Goal: Task Accomplishment & Management: Use online tool/utility

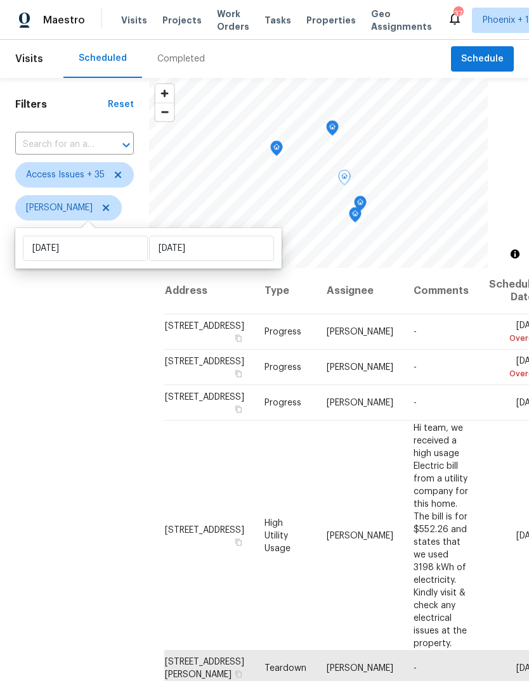
scroll to position [36, 0]
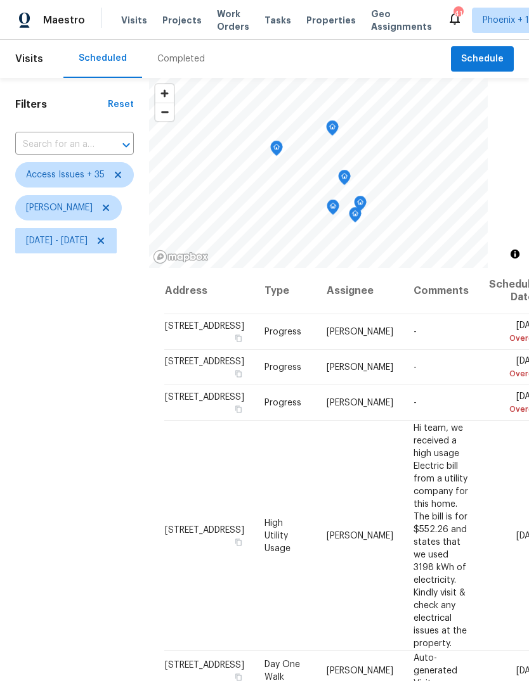
click at [278, 146] on icon "Map marker" at bounding box center [276, 147] width 4 height 3
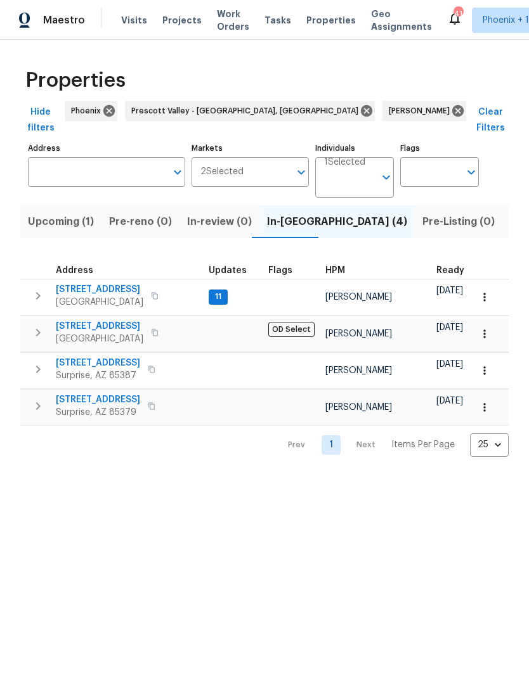
click at [36, 291] on button "button" at bounding box center [37, 295] width 25 height 25
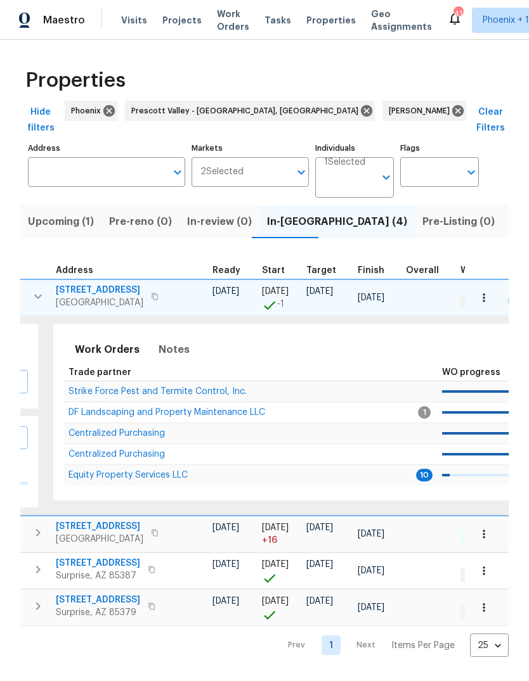
scroll to position [0, 222]
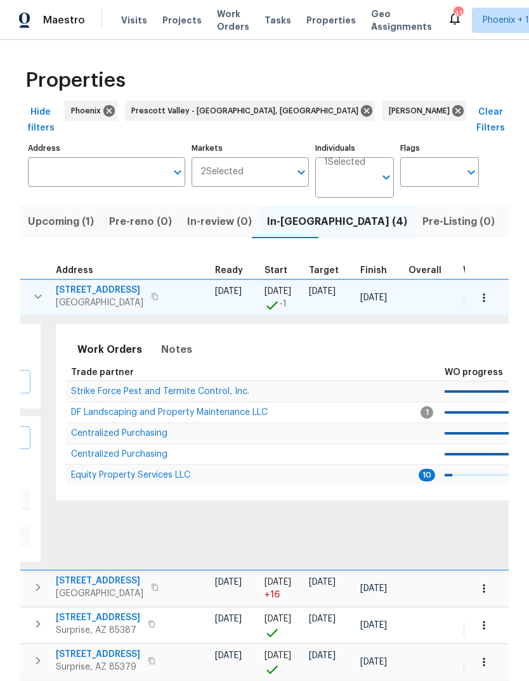
click at [144, 471] on span "Equity Property Services LLC" at bounding box center [130, 475] width 119 height 9
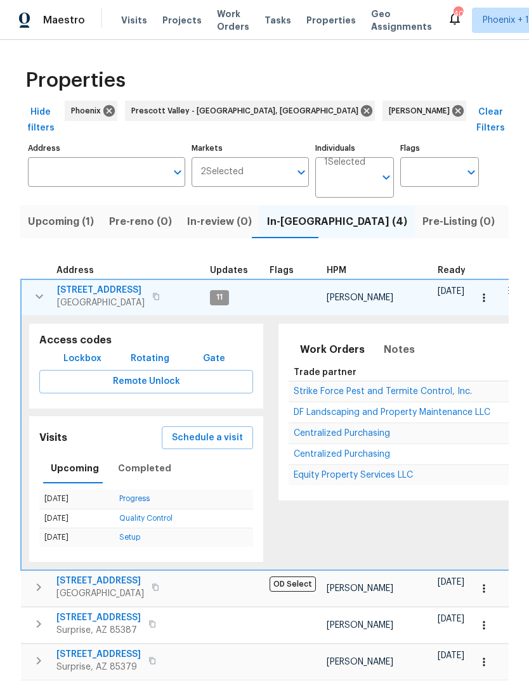
scroll to position [0, 0]
click at [37, 289] on icon "button" at bounding box center [39, 296] width 15 height 15
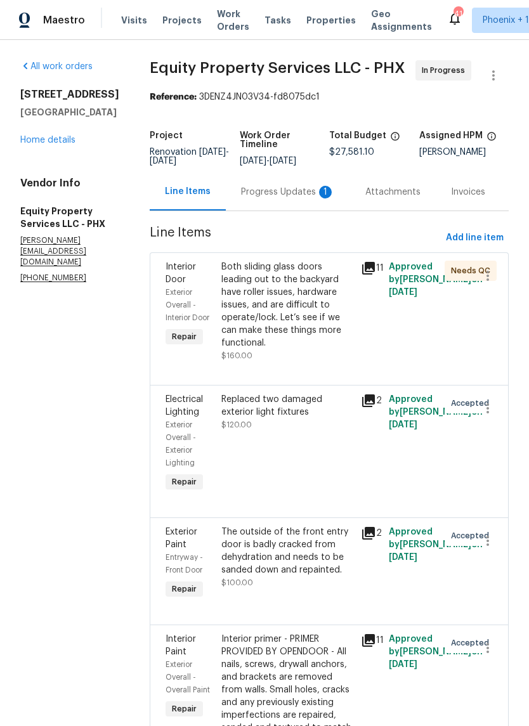
click at [242, 205] on div "Progress Updates 1" at bounding box center [288, 191] width 124 height 37
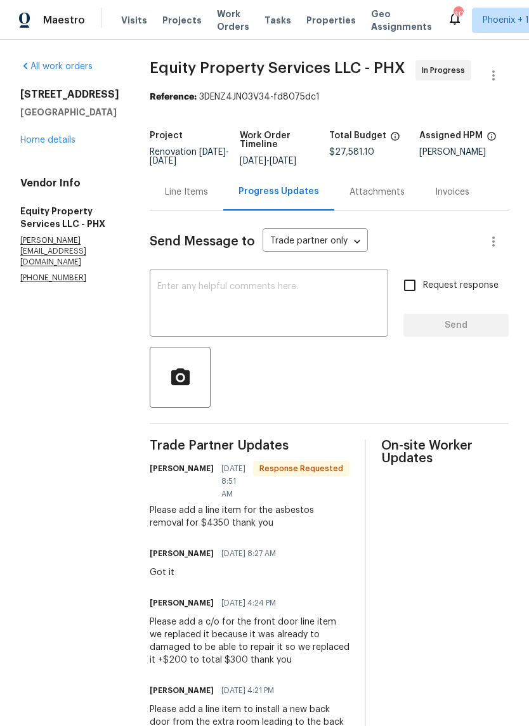
click at [231, 292] on textarea at bounding box center [268, 304] width 223 height 44
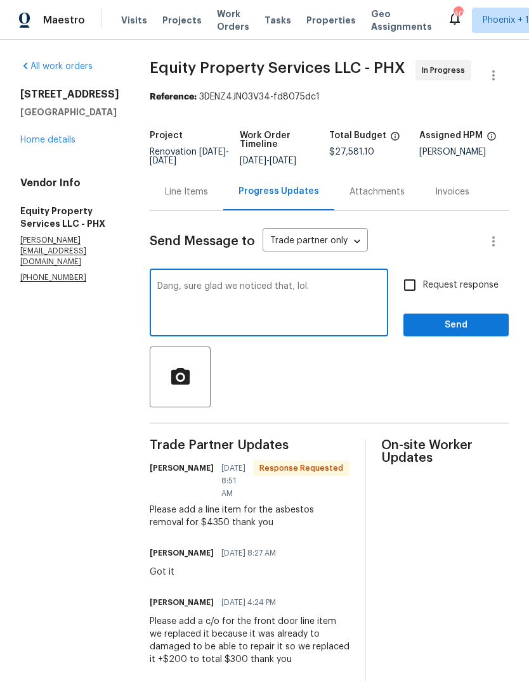
type textarea "Dang, sure glad we noticed that, lol."
click at [457, 329] on span "Send" at bounding box center [455, 326] width 85 height 16
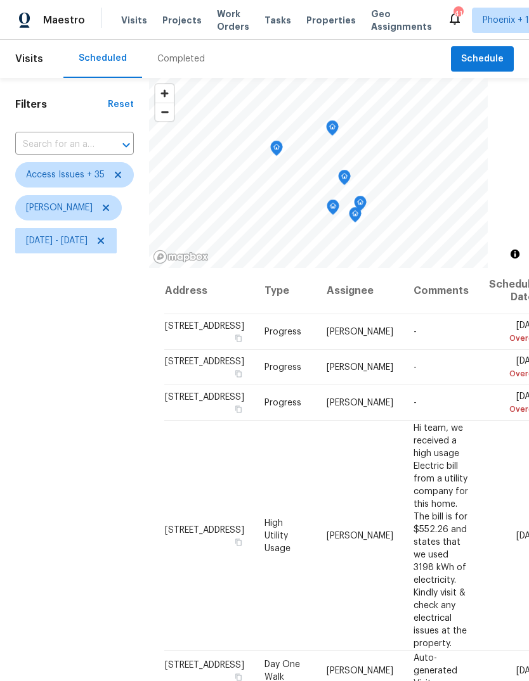
click at [338, 126] on icon "Map marker" at bounding box center [331, 128] width 11 height 15
click at [338, 132] on icon "Map marker" at bounding box center [331, 128] width 11 height 15
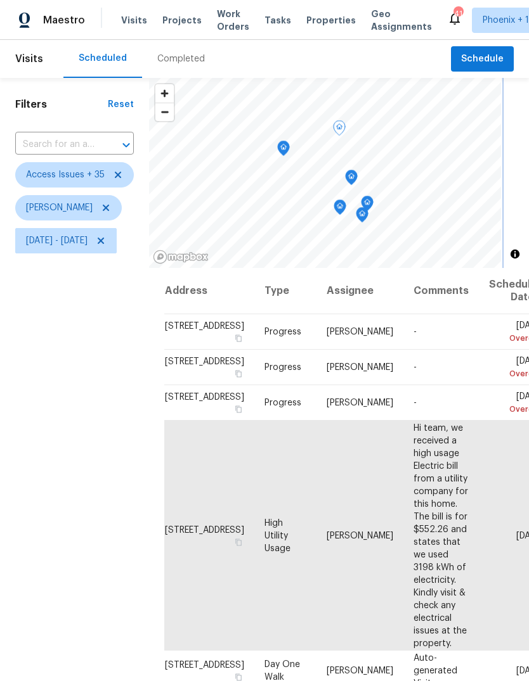
click at [345, 206] on icon "Map marker" at bounding box center [339, 207] width 11 height 15
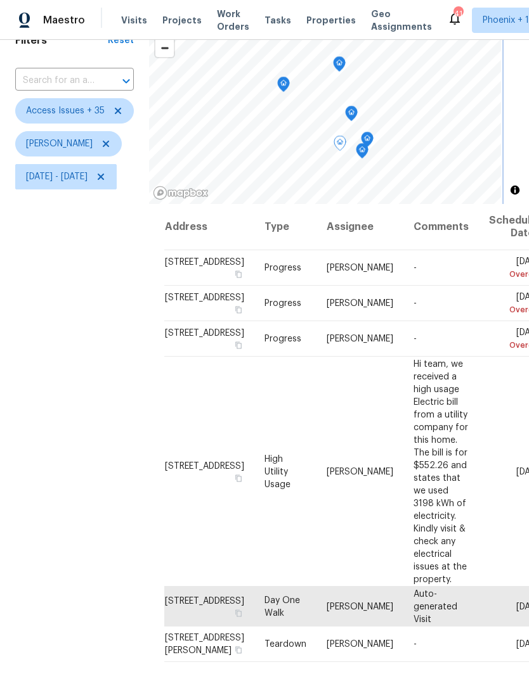
scroll to position [63, 0]
click at [368, 155] on icon "Map marker" at bounding box center [361, 152] width 11 height 15
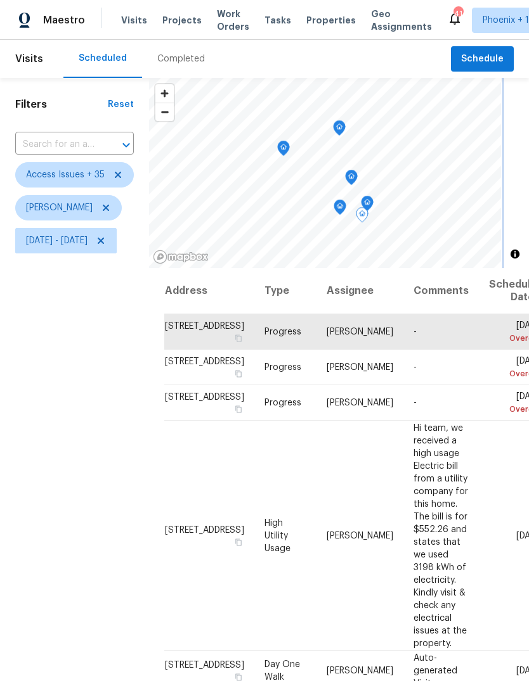
scroll to position [0, 0]
click at [345, 126] on icon "Map marker" at bounding box center [338, 128] width 11 height 15
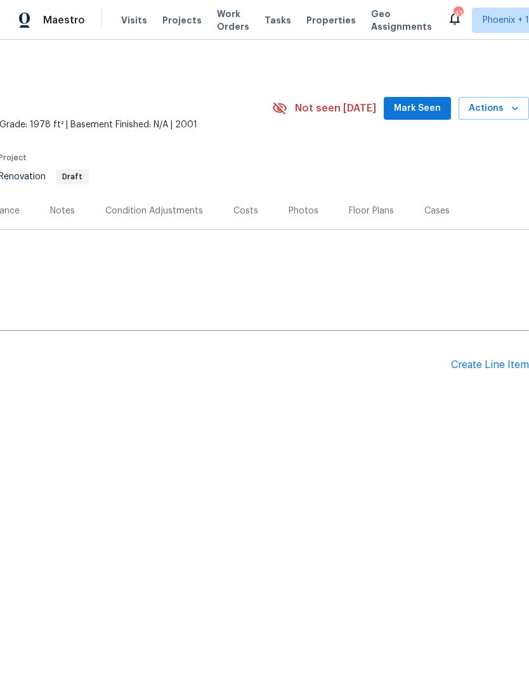
scroll to position [0, 188]
click at [489, 361] on div "Create Line Item" at bounding box center [490, 365] width 78 height 12
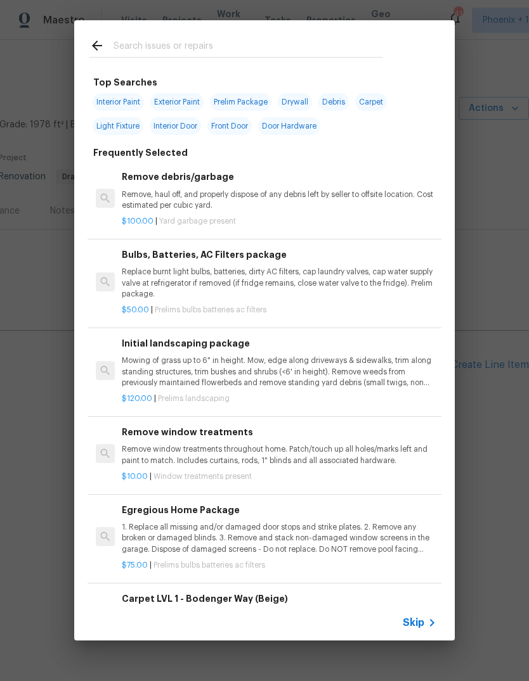
click at [236, 531] on p "1. Replace all missing and/or damaged door stops and strike plates. 2. Remove a…" at bounding box center [279, 538] width 314 height 32
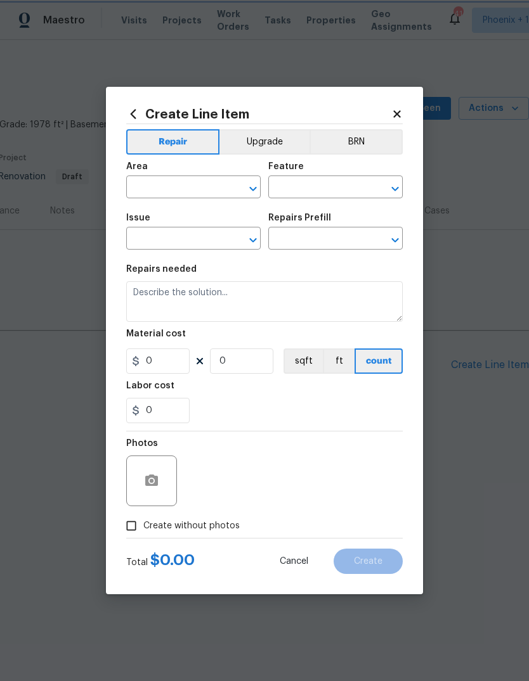
type input "Home Readiness Packages"
type input "Bulbs, Batteries, AC Filters"
type textarea "1. Replace all missing and/or damaged door stops and strike plates. 2. Remove a…"
type input "1"
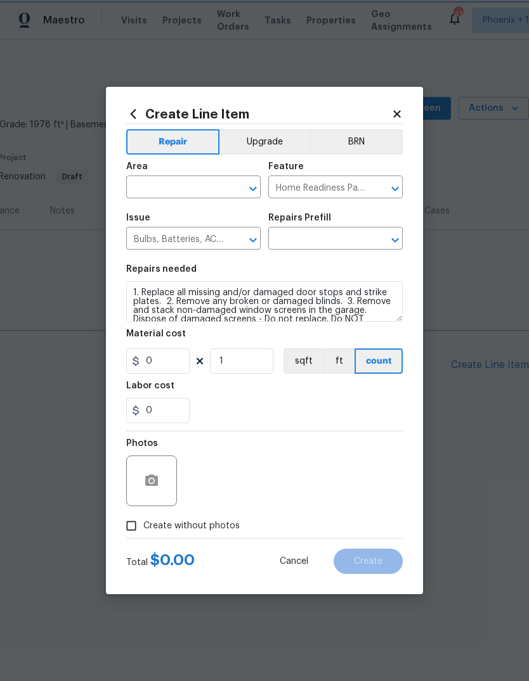
type input "Egregious Home Package $75.00"
type input "75"
click at [181, 194] on input "text" at bounding box center [175, 189] width 99 height 20
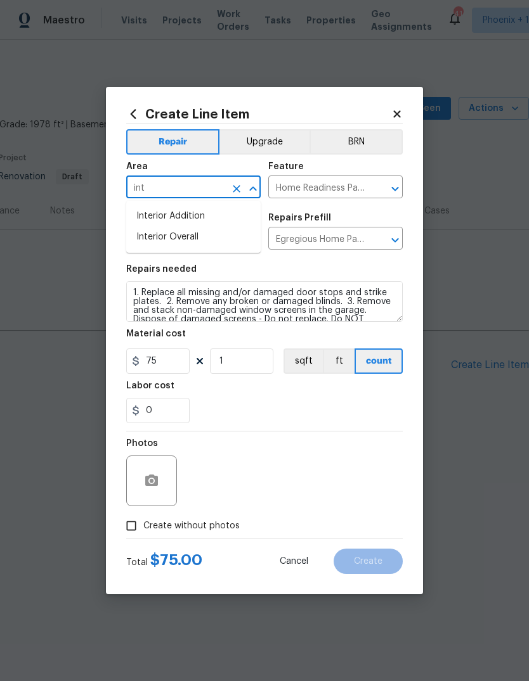
click at [198, 245] on li "Interior Overall" at bounding box center [193, 237] width 134 height 21
type input "Interior Overall"
click at [387, 269] on div "Repairs needed" at bounding box center [264, 273] width 276 height 16
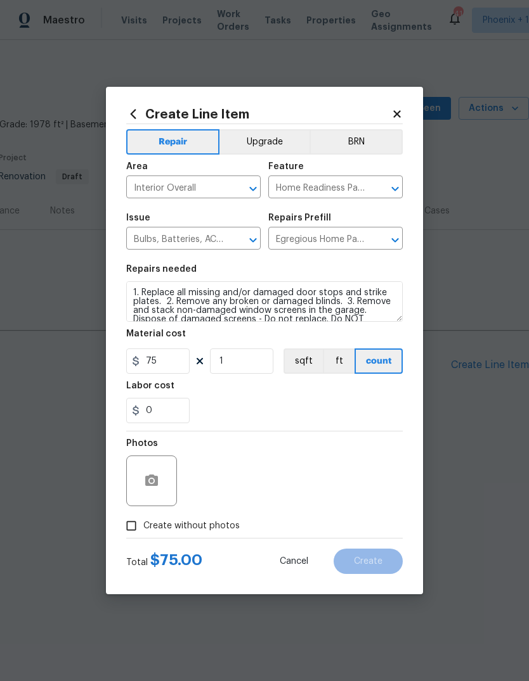
click at [323, 411] on div "0" at bounding box center [264, 410] width 276 height 25
click at [131, 536] on input "Create without photos" at bounding box center [131, 526] width 24 height 24
checkbox input "true"
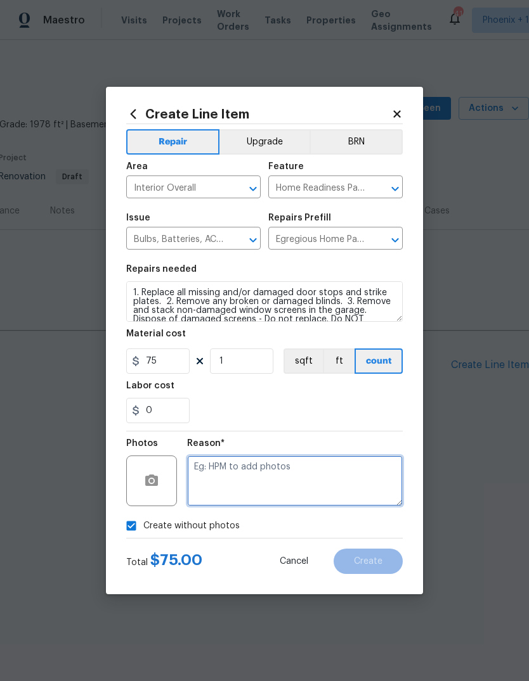
click at [296, 473] on textarea at bounding box center [295, 481] width 216 height 51
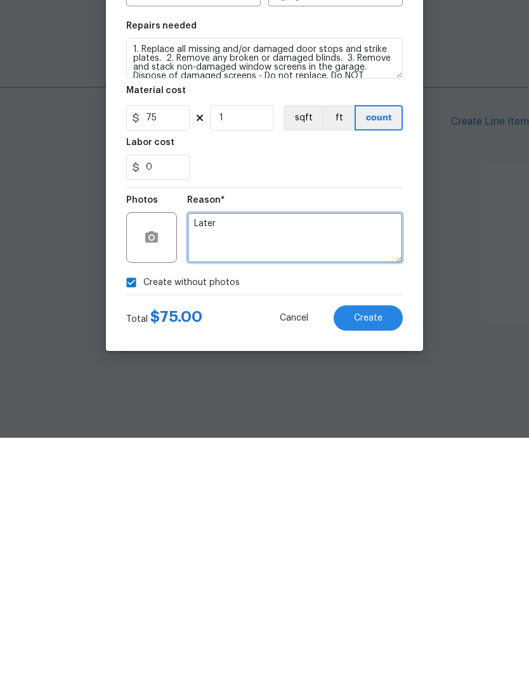
type textarea "Later"
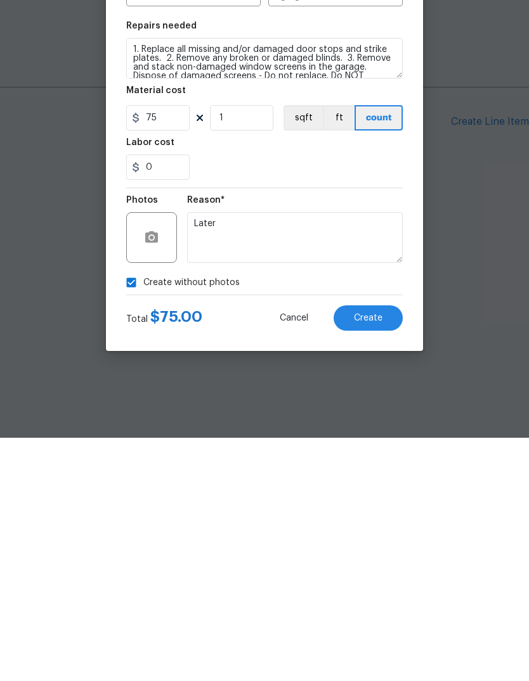
click at [369, 557] on span "Create" at bounding box center [368, 562] width 29 height 10
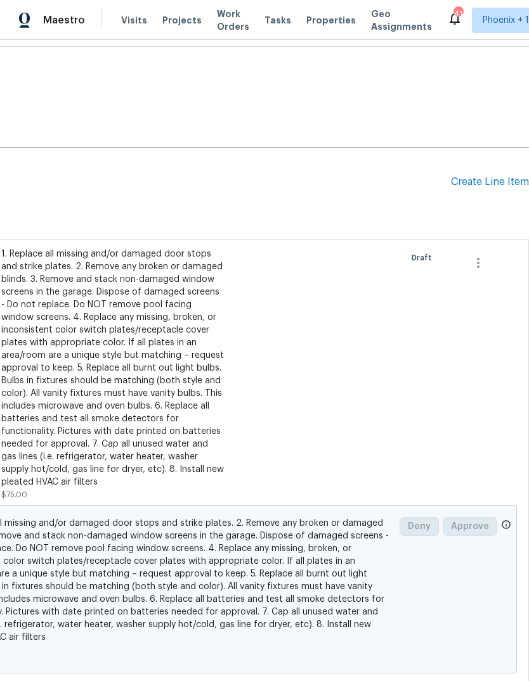
scroll to position [182, 188]
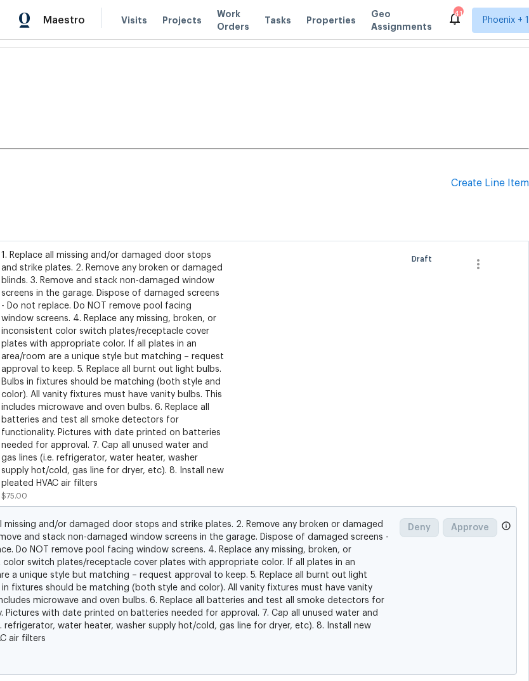
click at [477, 188] on div "Create Line Item" at bounding box center [490, 183] width 78 height 12
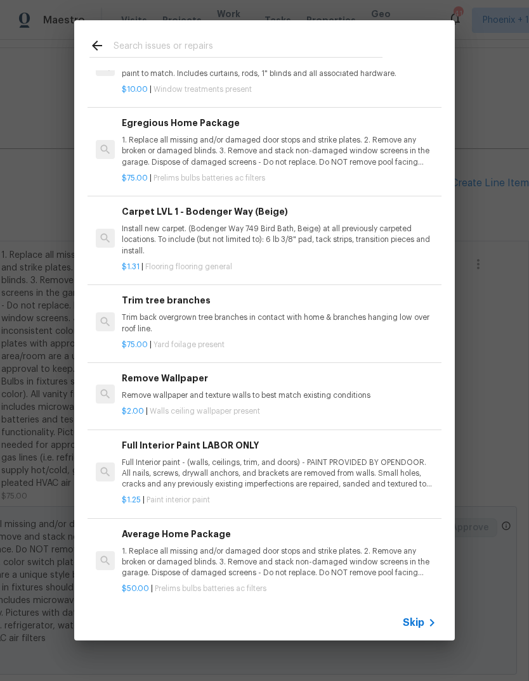
scroll to position [387, 0]
click at [275, 470] on p "Full Interior paint - (walls, ceilings, trim, and doors) - PAINT PROVIDED BY OP…" at bounding box center [279, 474] width 314 height 32
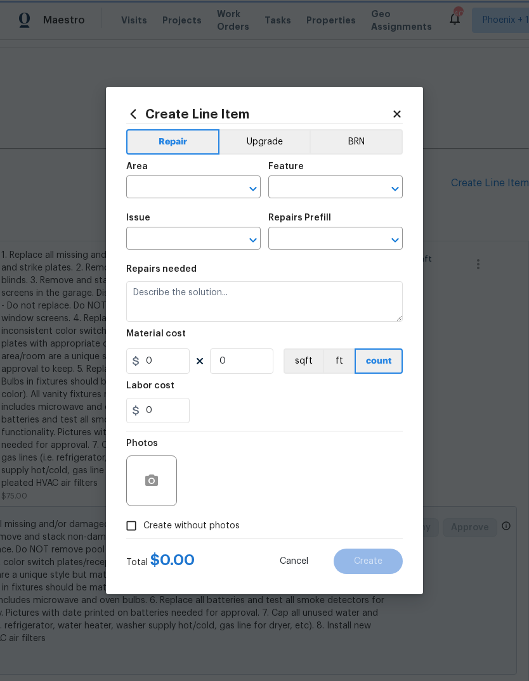
type input "Overall Paint"
type input "Interior Paint"
type input "Full Interior Paint LABOR ONLY $1.25"
type textarea "Full Interior paint - (walls, ceilings, trim, and doors) - PAINT PROVIDED BY OP…"
type input "1.25"
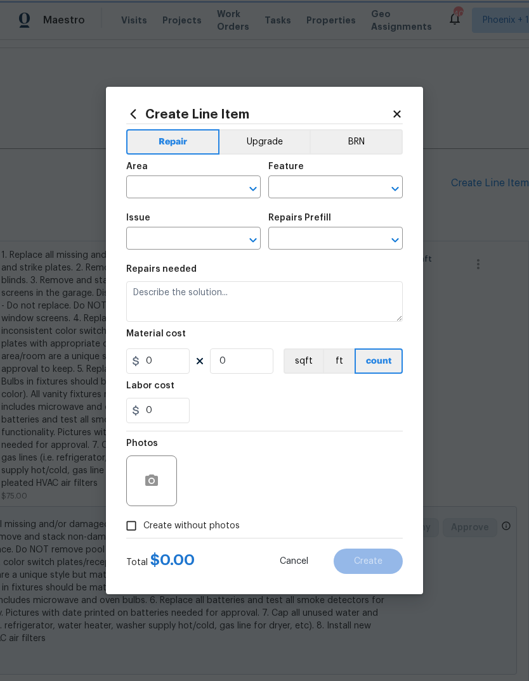
type input "1"
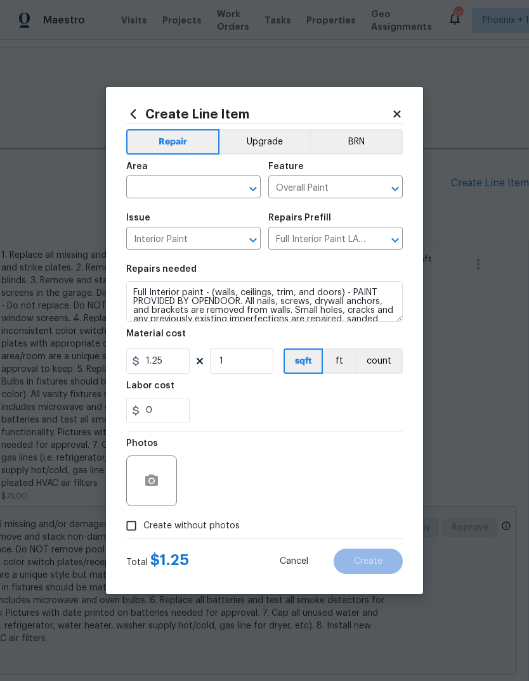
click at [172, 179] on input "text" at bounding box center [175, 189] width 99 height 20
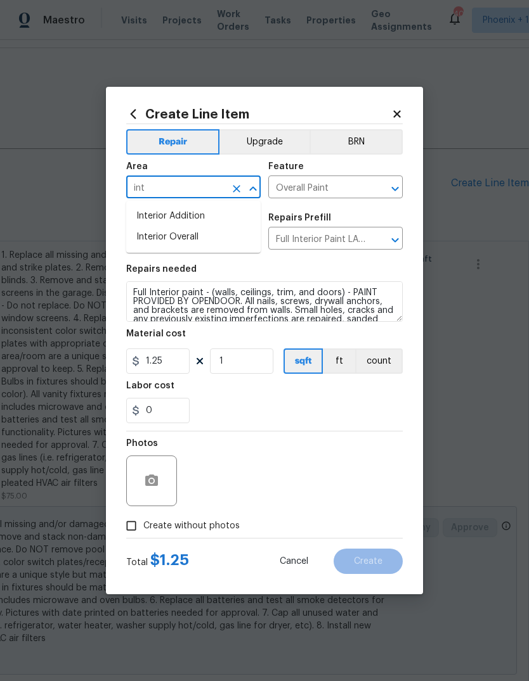
click at [184, 240] on li "Interior Overall" at bounding box center [193, 237] width 134 height 21
type input "Interior Overall"
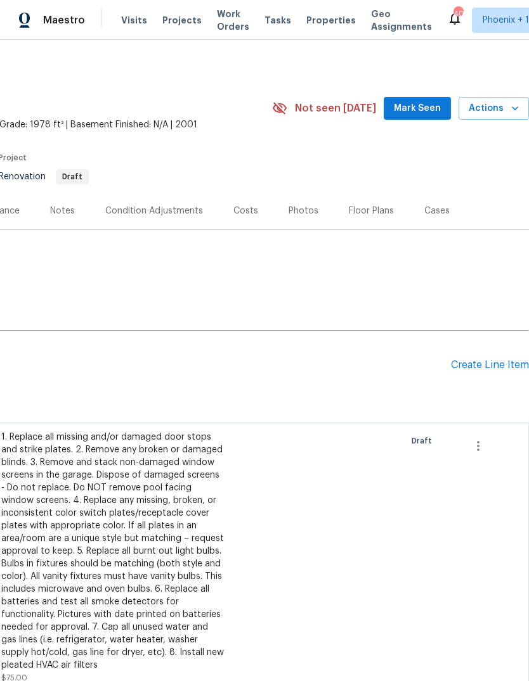
scroll to position [0, 188]
click at [491, 359] on div "Create Line Item" at bounding box center [490, 365] width 78 height 12
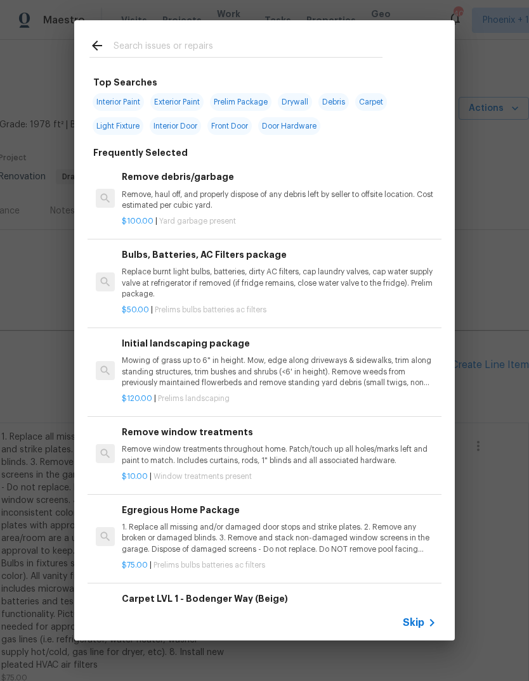
click at [271, 366] on p "Mowing of grass up to 6" in height. Mow, edge along driveways & sidewalks, trim…" at bounding box center [279, 372] width 314 height 32
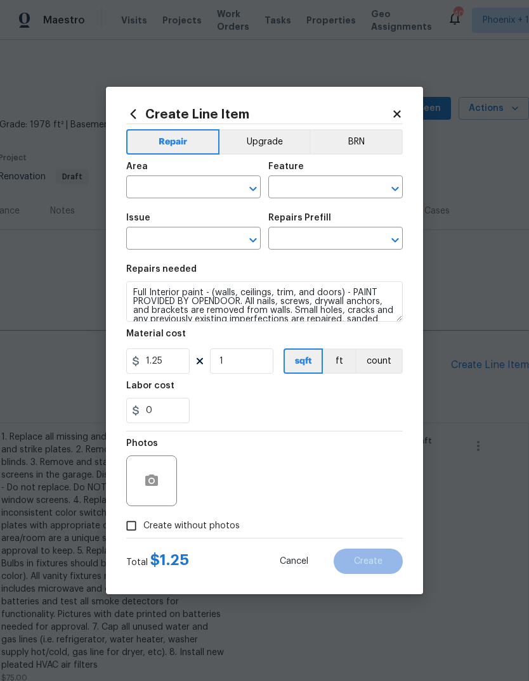
type input "Interior Overall"
type input "Home Readiness Packages"
type input "Landscape Package"
type input "Initial landscaping package $120.00"
type textarea "Mowing of grass up to 6" in height. Mow, edge along driveways & sidewalks, trim…"
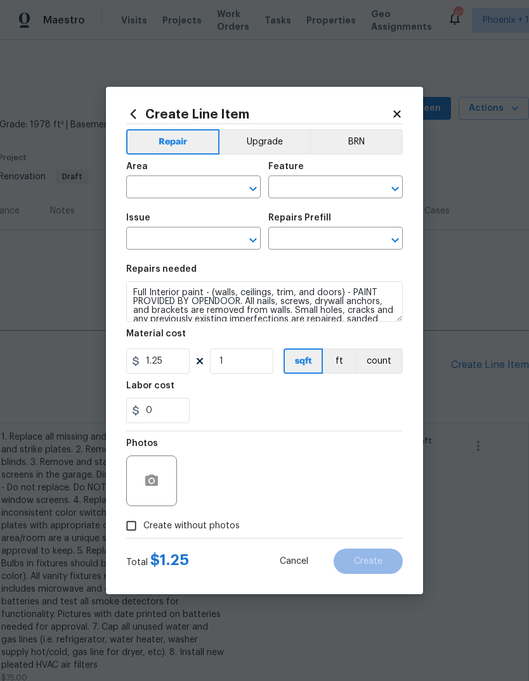
type input "120"
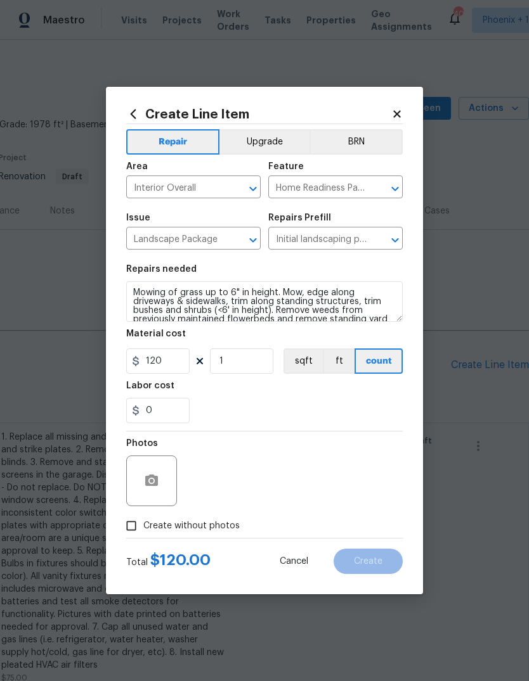
click at [135, 529] on input "Create without photos" at bounding box center [131, 526] width 24 height 24
checkbox input "true"
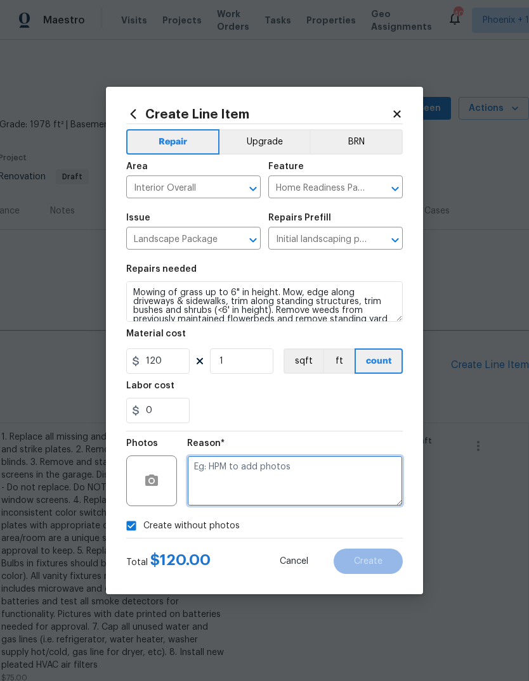
click at [267, 475] on textarea at bounding box center [295, 481] width 216 height 51
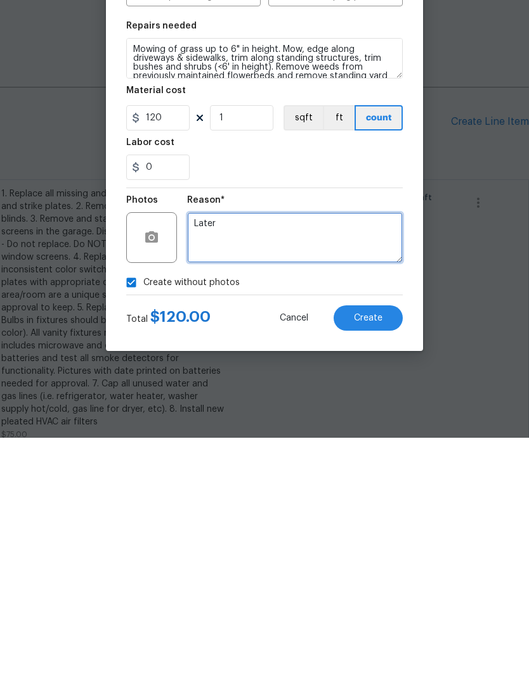
type textarea "Later"
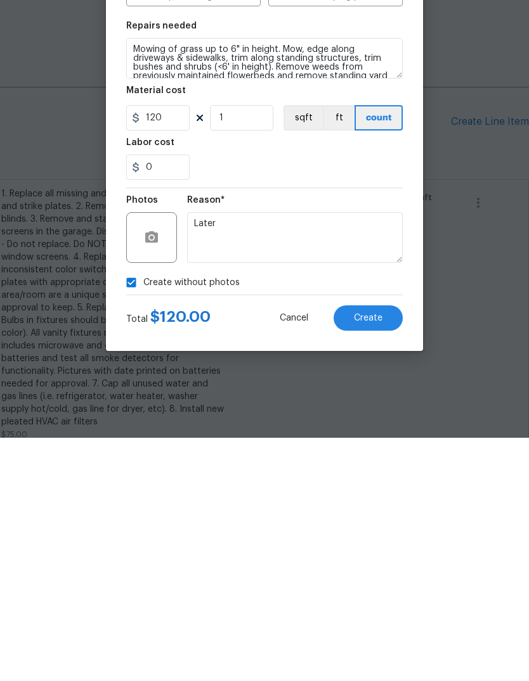
click at [380, 557] on span "Create" at bounding box center [368, 562] width 29 height 10
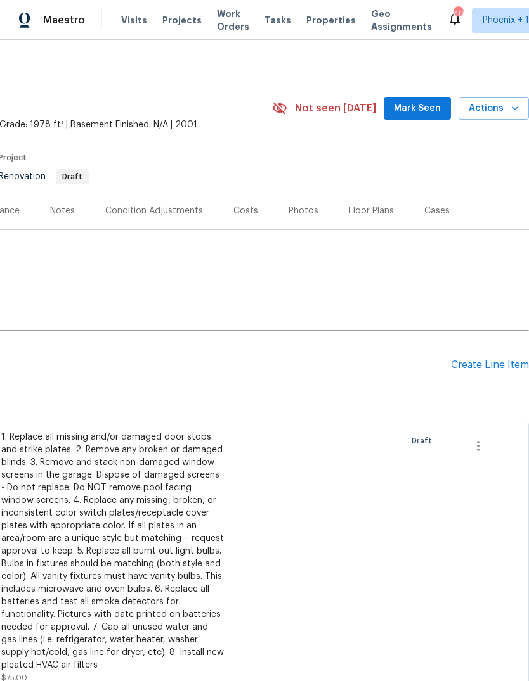
click at [490, 364] on div "Create Line Item" at bounding box center [490, 365] width 78 height 12
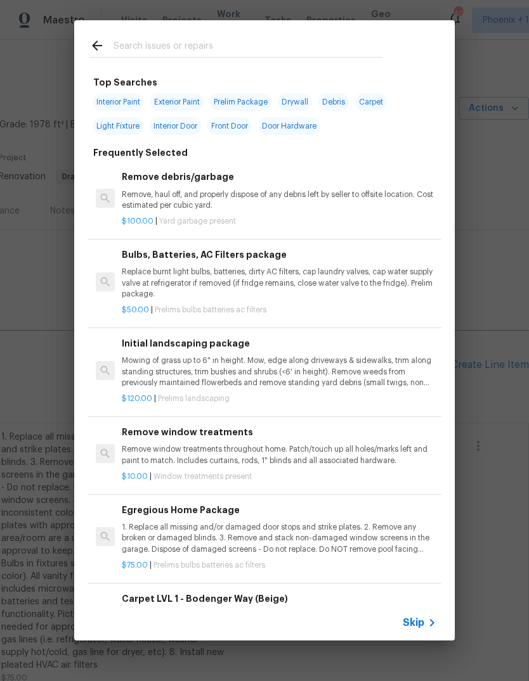
scroll to position [0, 0]
click at [130, 100] on span "Interior Paint" at bounding box center [118, 102] width 51 height 18
type input "Interior Paint"
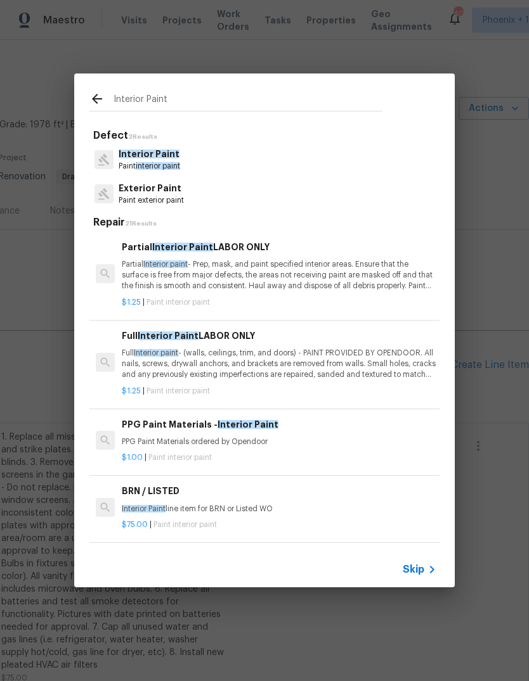
click at [491, 202] on div "Interior Paint Defect 2 Results Interior Paint Paint interior paint Exterior Pa…" at bounding box center [264, 330] width 529 height 661
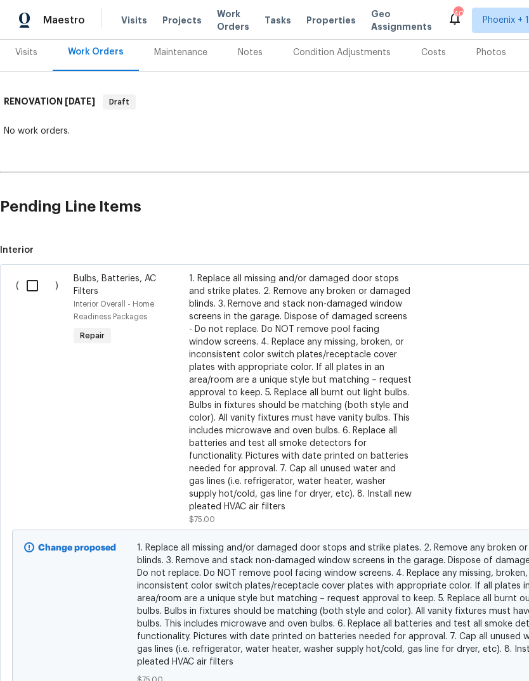
scroll to position [158, 0]
